Goal: Navigation & Orientation: Understand site structure

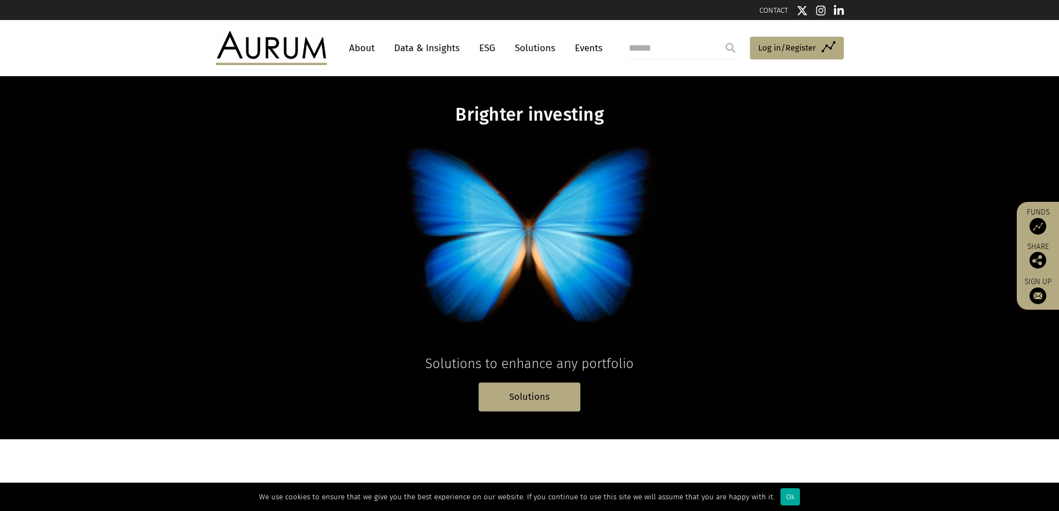
click at [538, 52] on link "Solutions" at bounding box center [535, 48] width 52 height 21
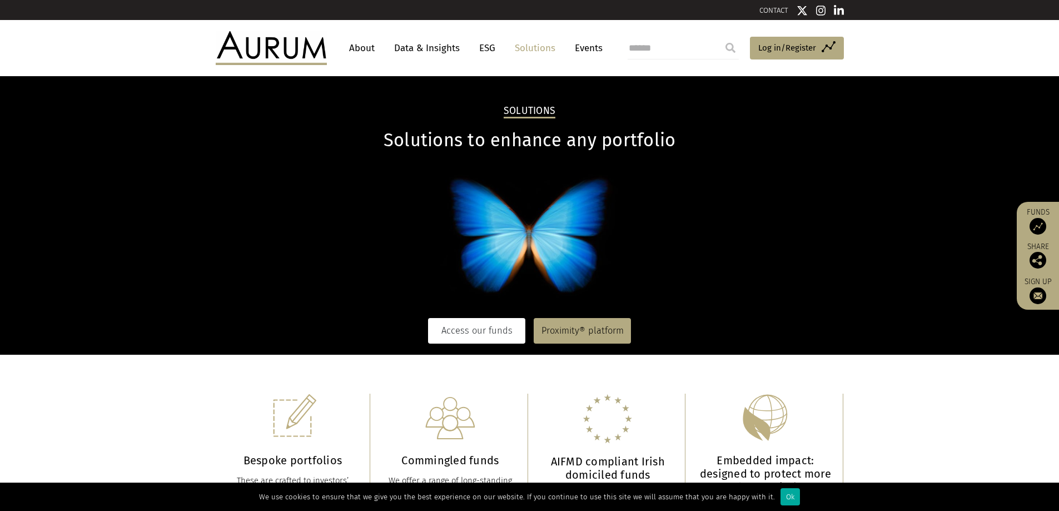
click at [498, 325] on link "Access our funds" at bounding box center [476, 331] width 97 height 26
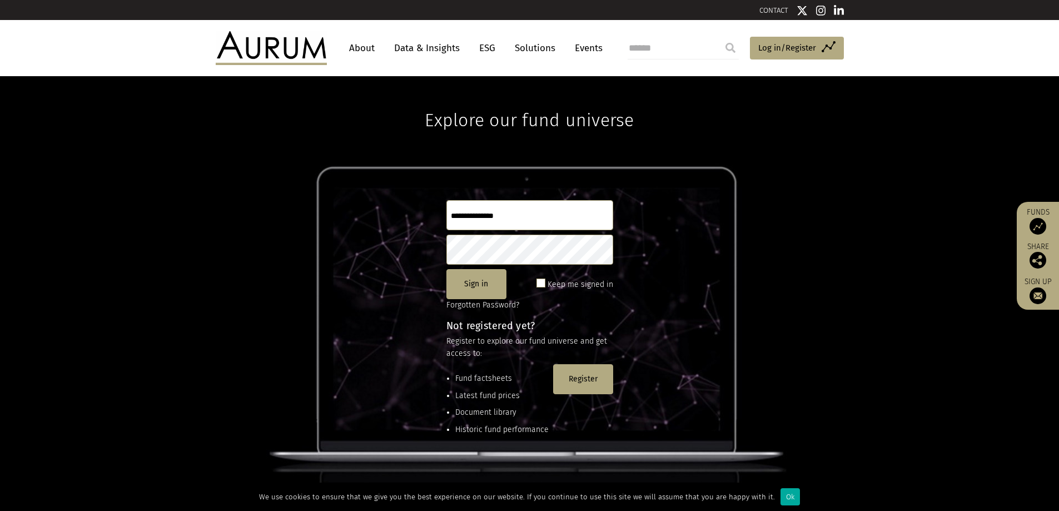
click at [366, 48] on link "About" at bounding box center [361, 48] width 37 height 21
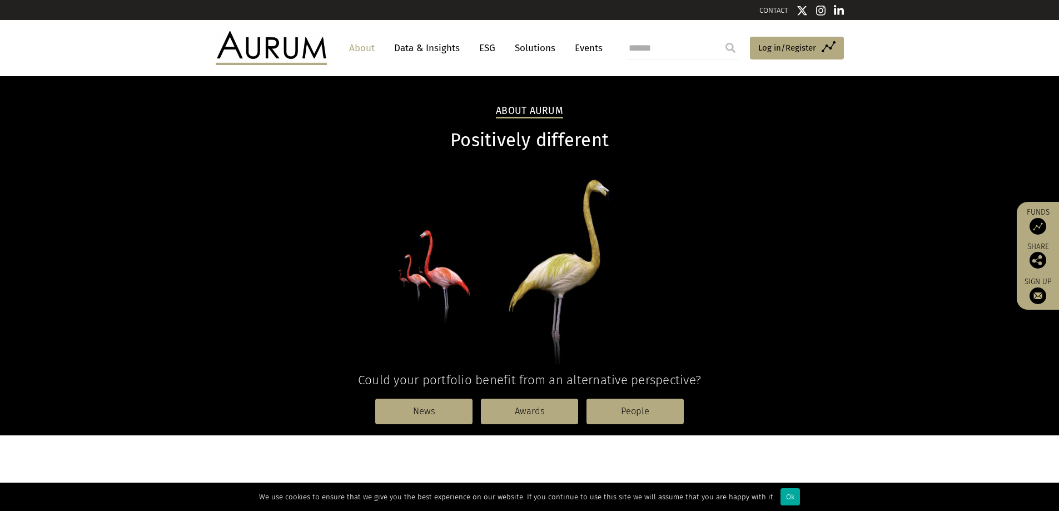
click at [433, 43] on link "Data & Insights" at bounding box center [426, 48] width 77 height 21
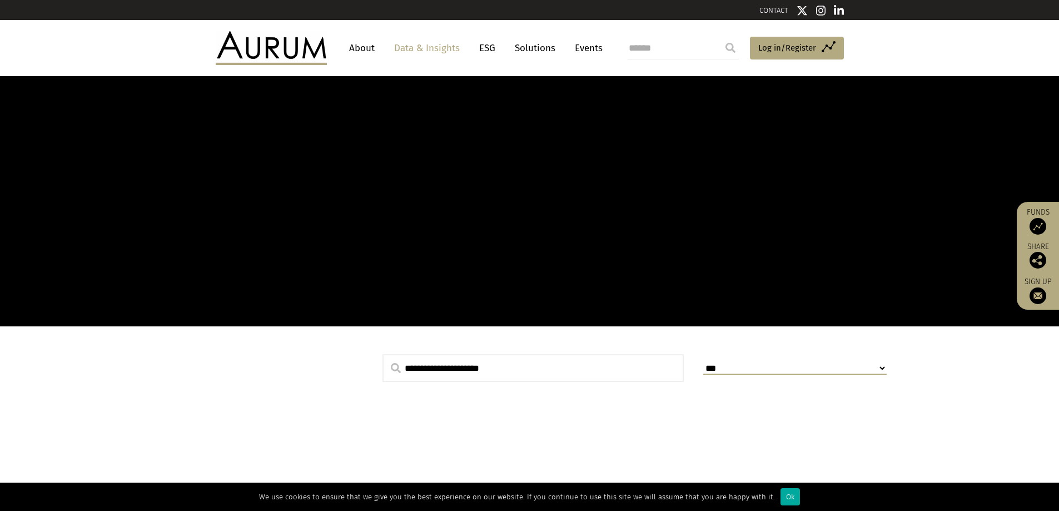
click at [490, 51] on link "ESG" at bounding box center [487, 48] width 27 height 21
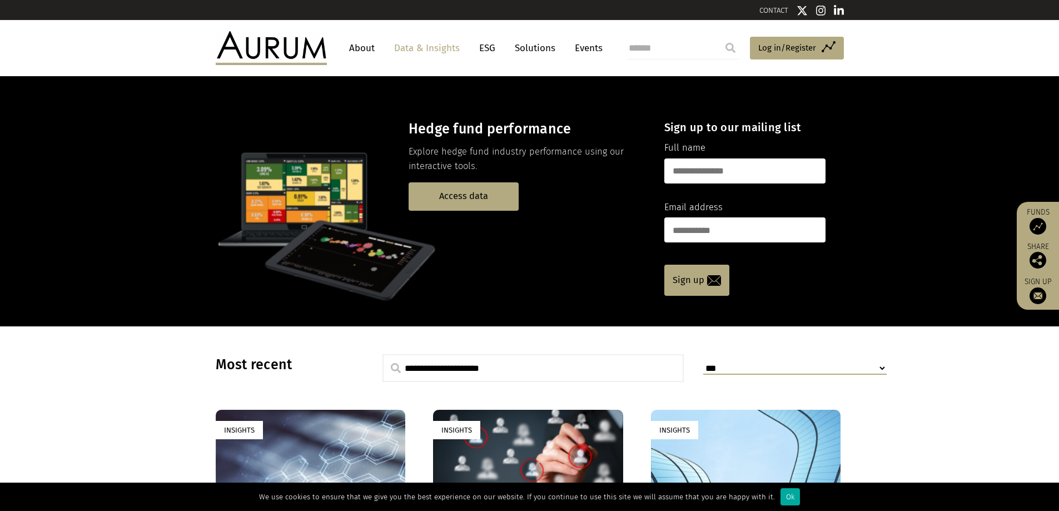
click at [529, 49] on link "Solutions" at bounding box center [535, 48] width 52 height 21
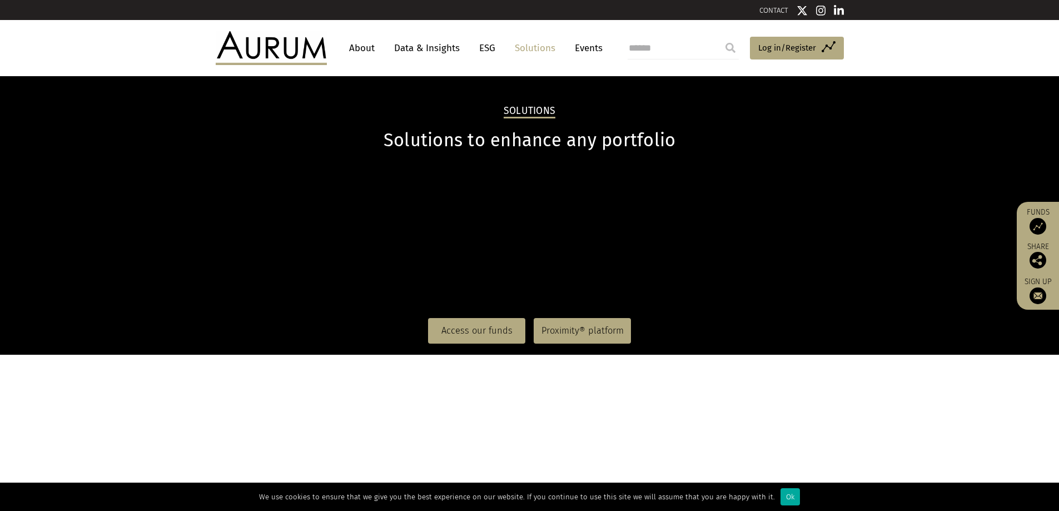
click at [593, 48] on link "Events" at bounding box center [585, 48] width 33 height 21
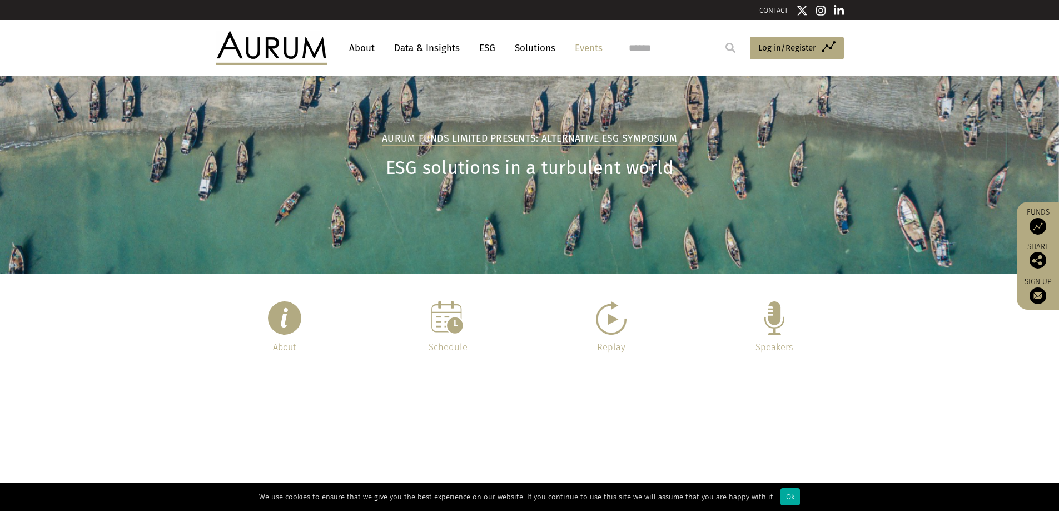
click at [251, 49] on img at bounding box center [271, 47] width 111 height 33
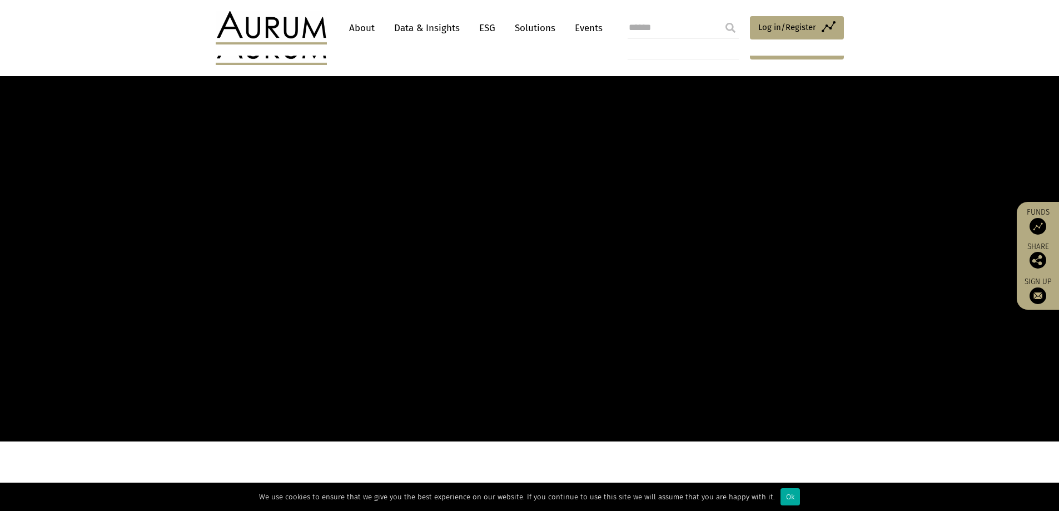
scroll to position [167, 0]
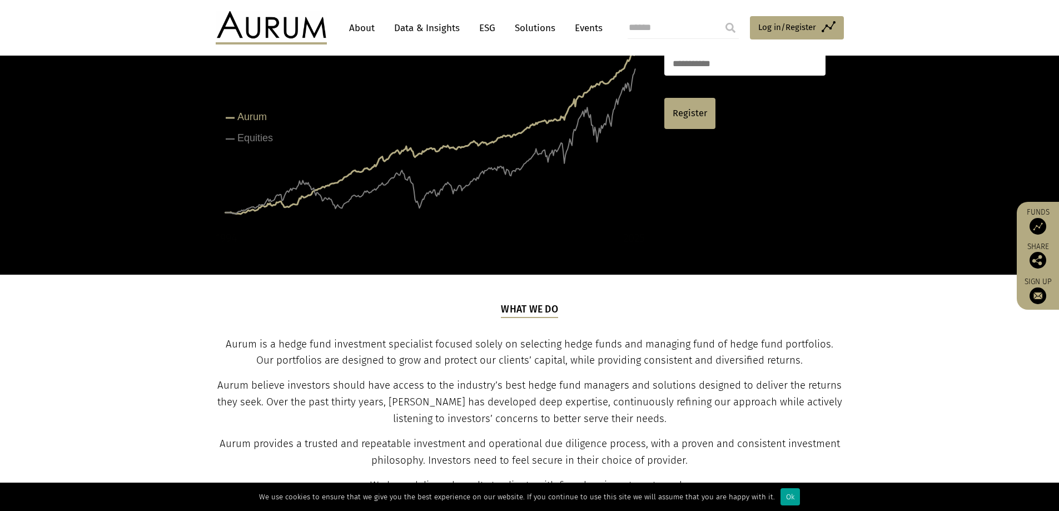
click at [781, 496] on div "Ok" at bounding box center [789, 496] width 19 height 17
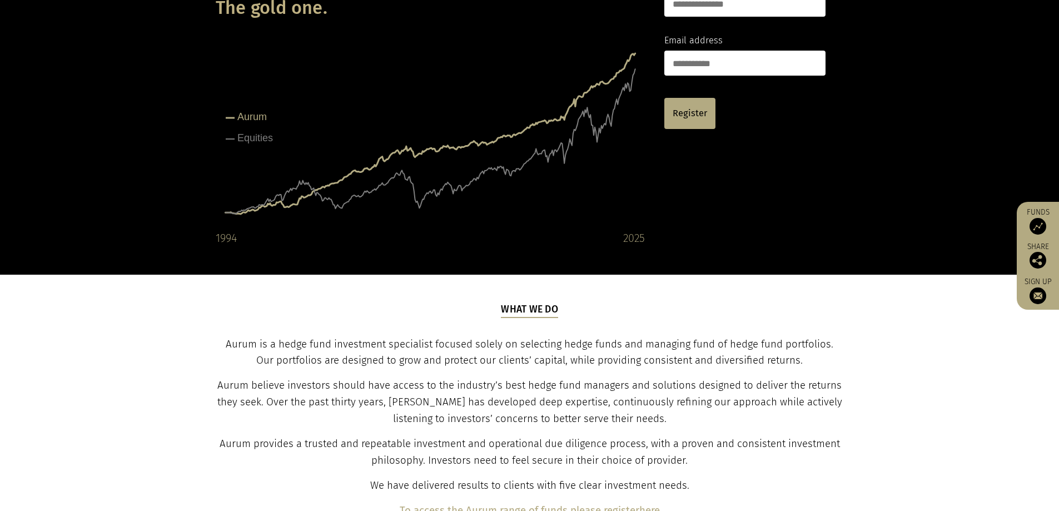
scroll to position [0, 0]
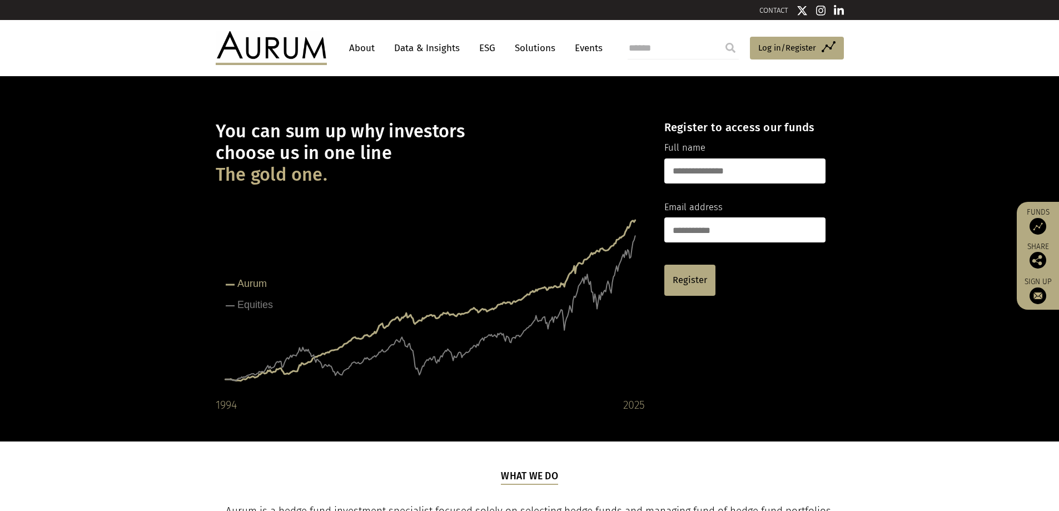
click at [288, 58] on img at bounding box center [271, 47] width 111 height 33
